Goal: Task Accomplishment & Management: Manage account settings

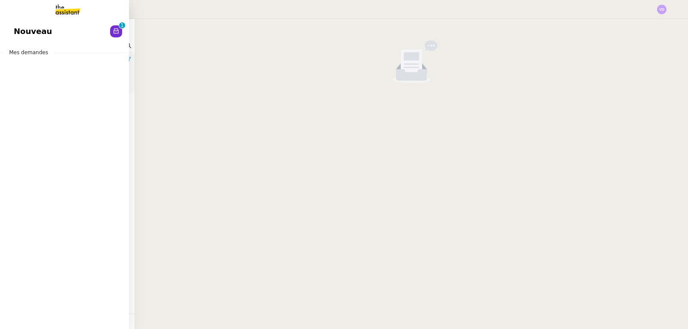
click at [33, 31] on span "Nouveau" at bounding box center [33, 31] width 38 height 13
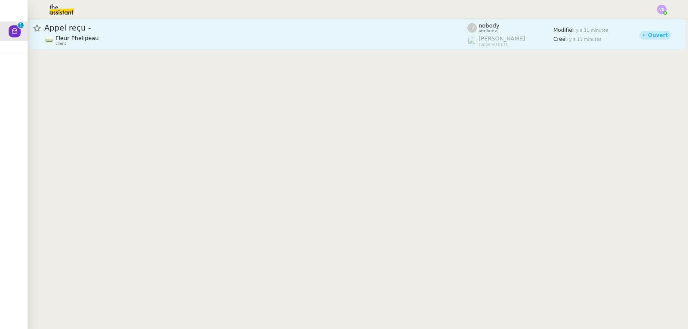
click at [216, 40] on div "Fleur Phelipeau client" at bounding box center [255, 40] width 423 height 11
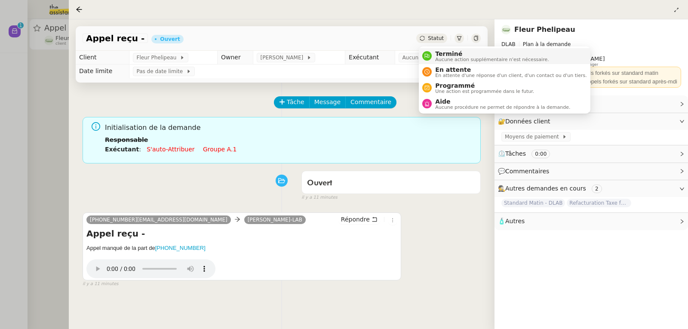
click at [444, 54] on span "Terminé" at bounding box center [492, 53] width 114 height 7
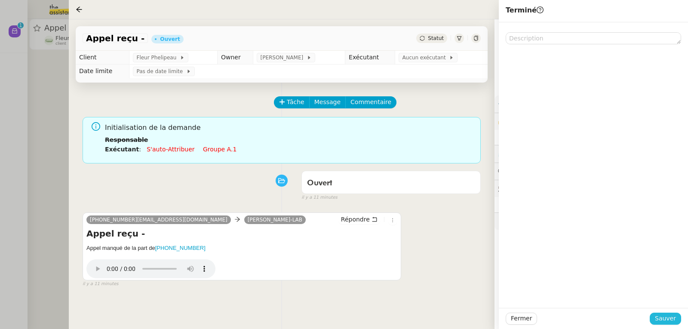
click at [666, 316] on span "Sauver" at bounding box center [665, 319] width 21 height 10
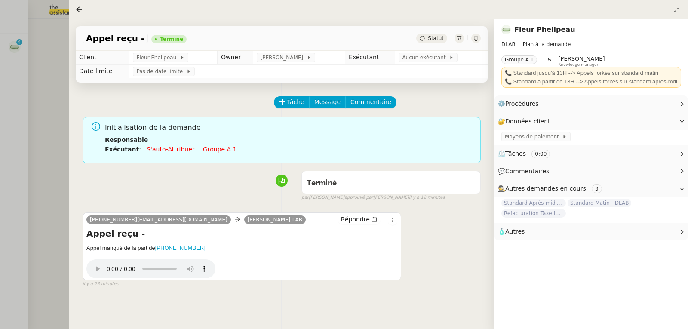
click at [21, 97] on div at bounding box center [344, 164] width 688 height 329
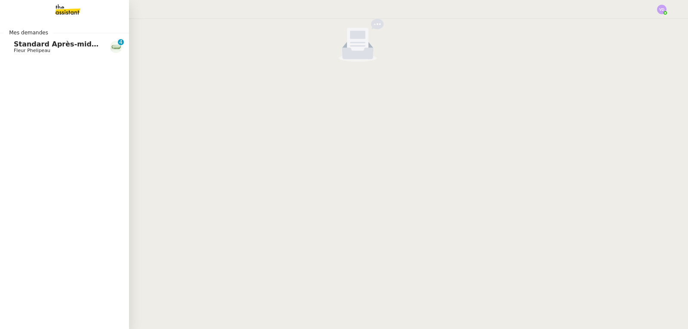
click at [27, 45] on span "Standard Après-midi - DLAB" at bounding box center [68, 44] width 108 height 8
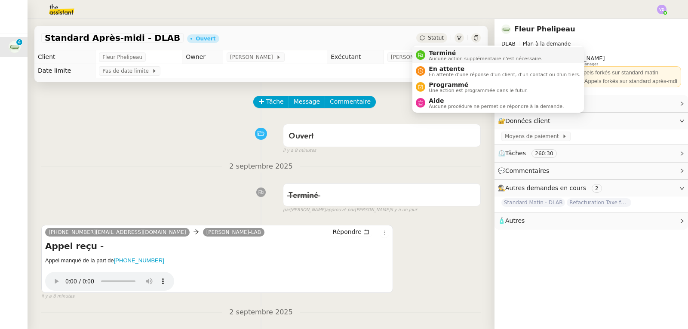
click at [433, 52] on span "Terminé" at bounding box center [486, 52] width 114 height 7
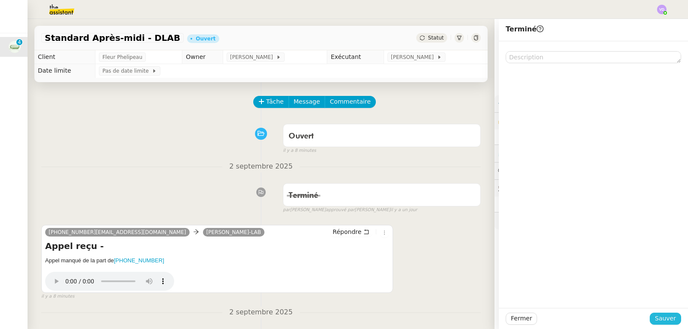
drag, startPoint x: 658, startPoint y: 317, endPoint x: 247, endPoint y: 0, distance: 519.1
click at [659, 317] on span "Sauver" at bounding box center [665, 319] width 21 height 10
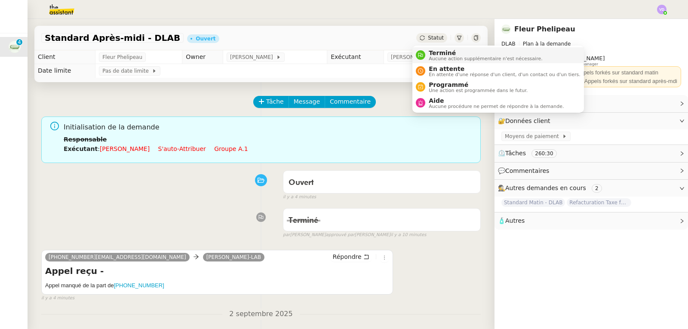
click at [428, 55] on div "Terminé Aucune action supplémentaire n'est nécessaire." at bounding box center [483, 55] width 117 height 12
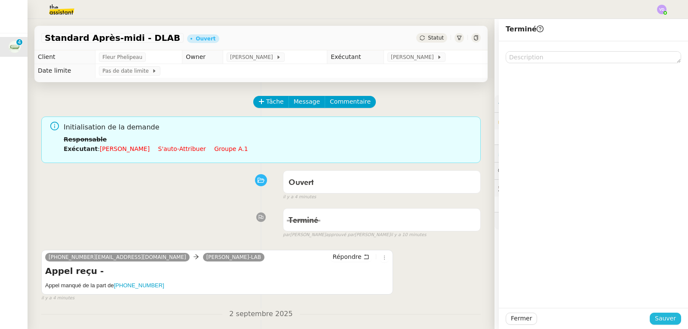
click at [670, 317] on button "Sauver" at bounding box center [665, 319] width 31 height 12
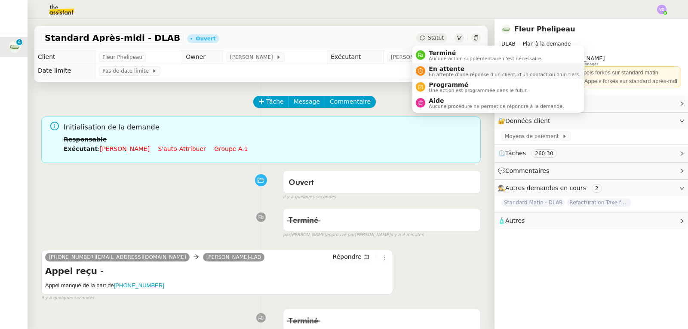
drag, startPoint x: 432, startPoint y: 52, endPoint x: 439, endPoint y: 75, distance: 23.8
click at [432, 52] on span "Terminé" at bounding box center [486, 52] width 114 height 7
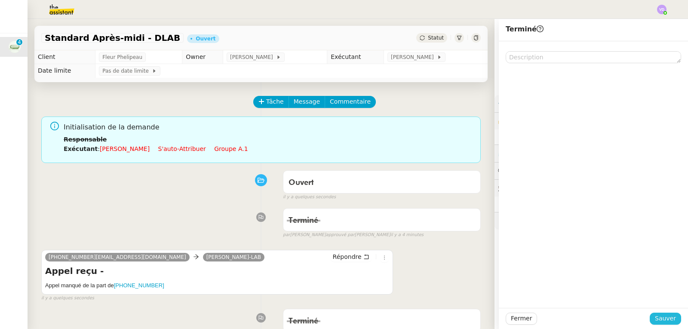
click at [658, 322] on span "Sauver" at bounding box center [665, 319] width 21 height 10
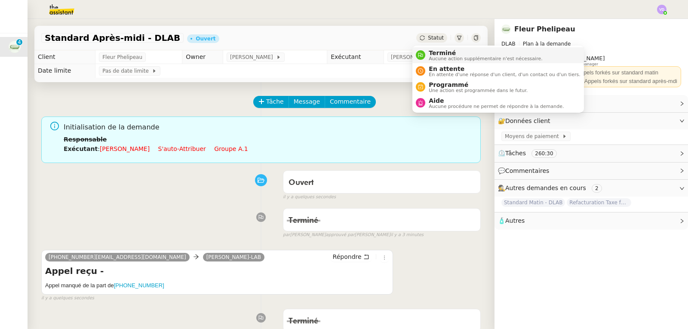
click at [434, 53] on span "Terminé" at bounding box center [486, 52] width 114 height 7
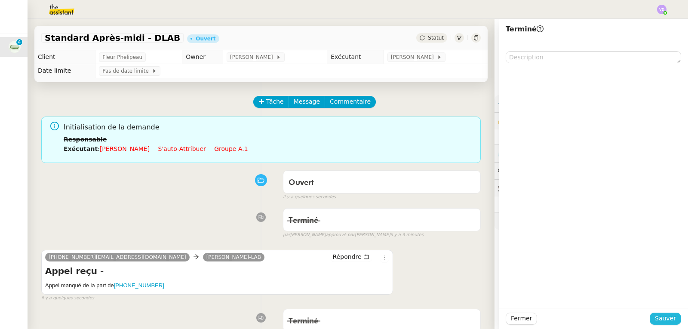
drag, startPoint x: 661, startPoint y: 317, endPoint x: 514, endPoint y: 328, distance: 147.0
click at [661, 317] on span "Sauver" at bounding box center [665, 319] width 21 height 10
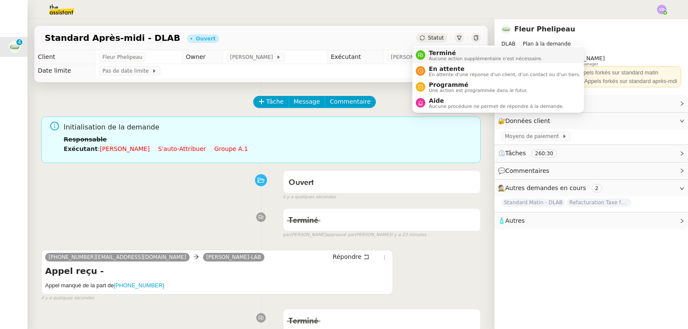
click at [430, 50] on span "Terminé" at bounding box center [486, 52] width 114 height 7
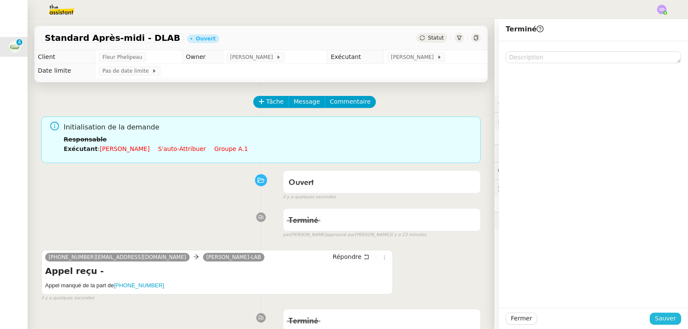
click at [660, 316] on span "Sauver" at bounding box center [665, 319] width 21 height 10
